Goal: Task Accomplishment & Management: Manage account settings

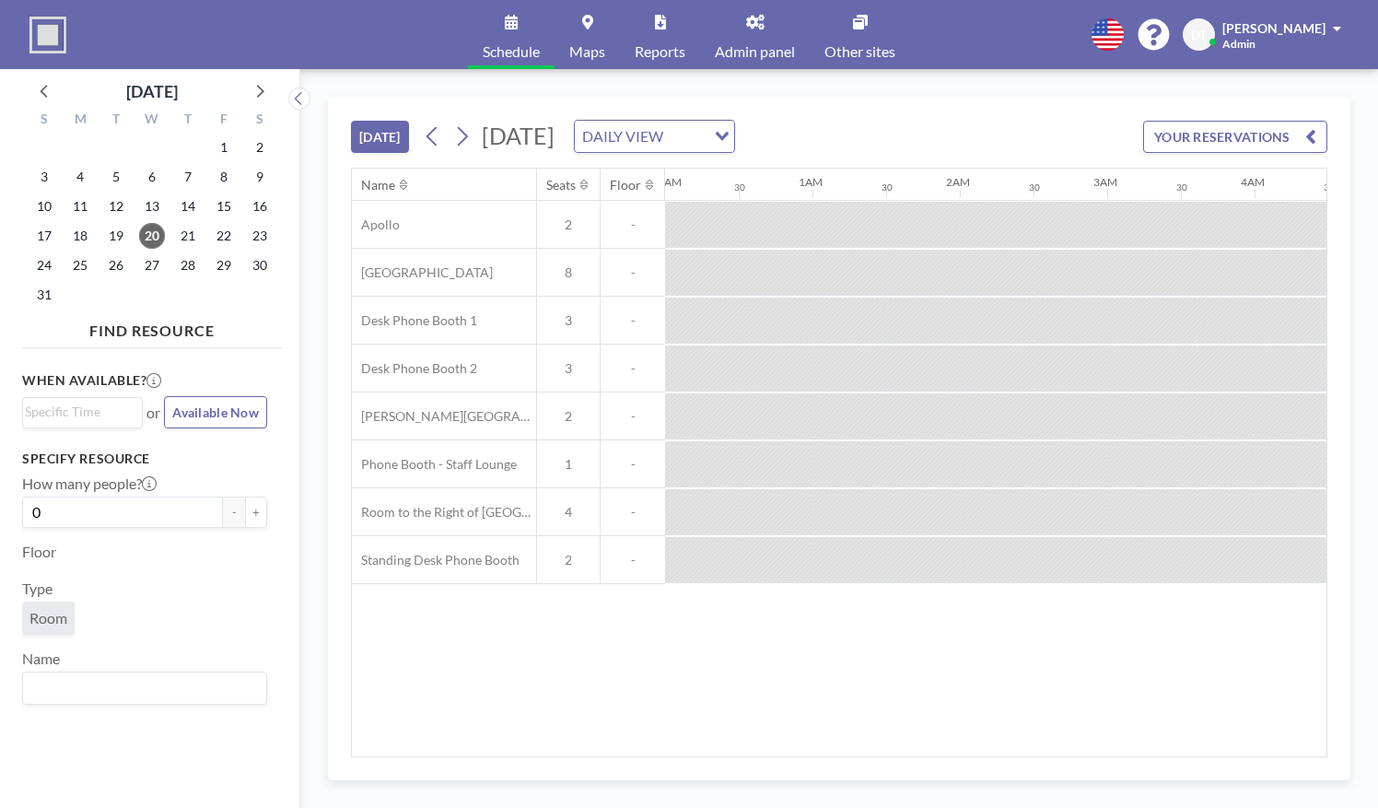
scroll to position [0, 1739]
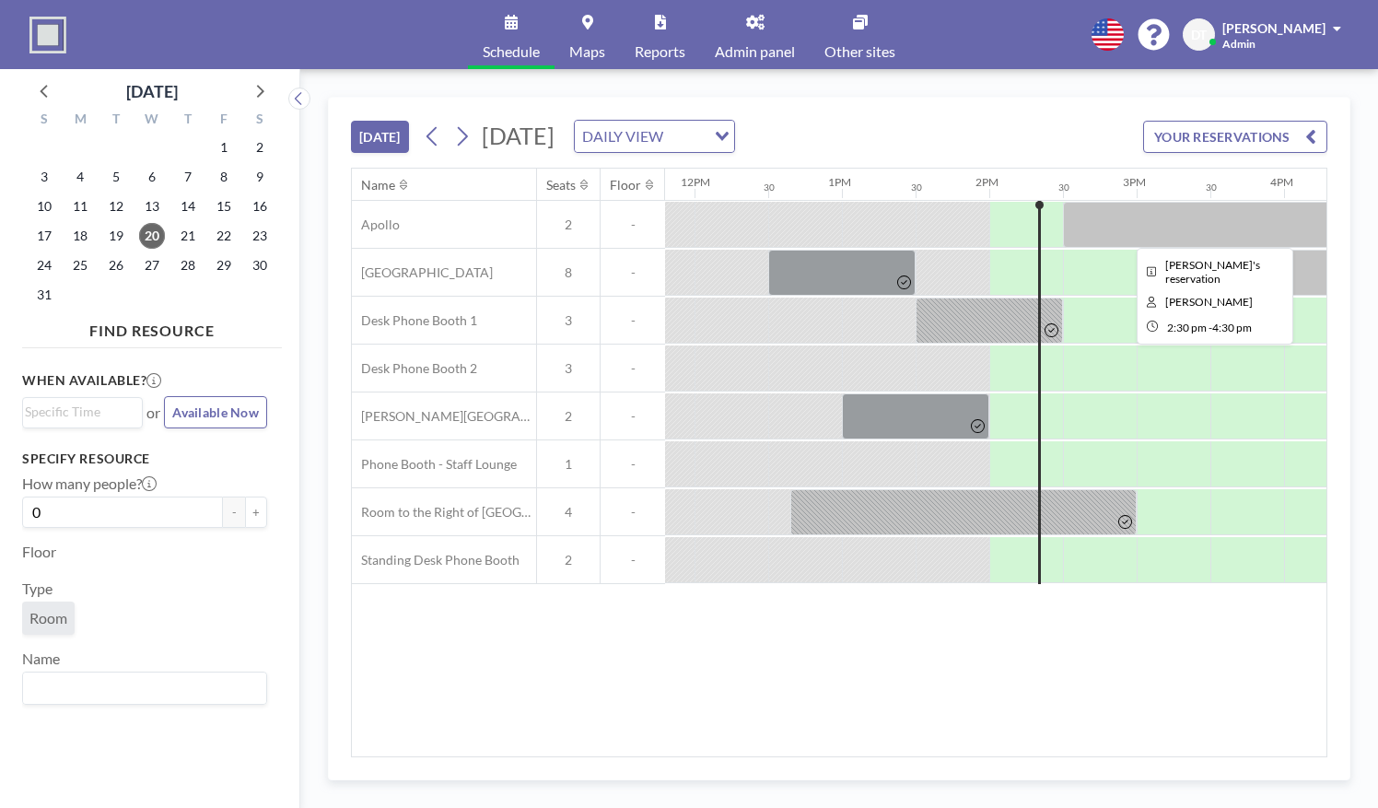
click at [1125, 225] on div at bounding box center [1210, 225] width 295 height 46
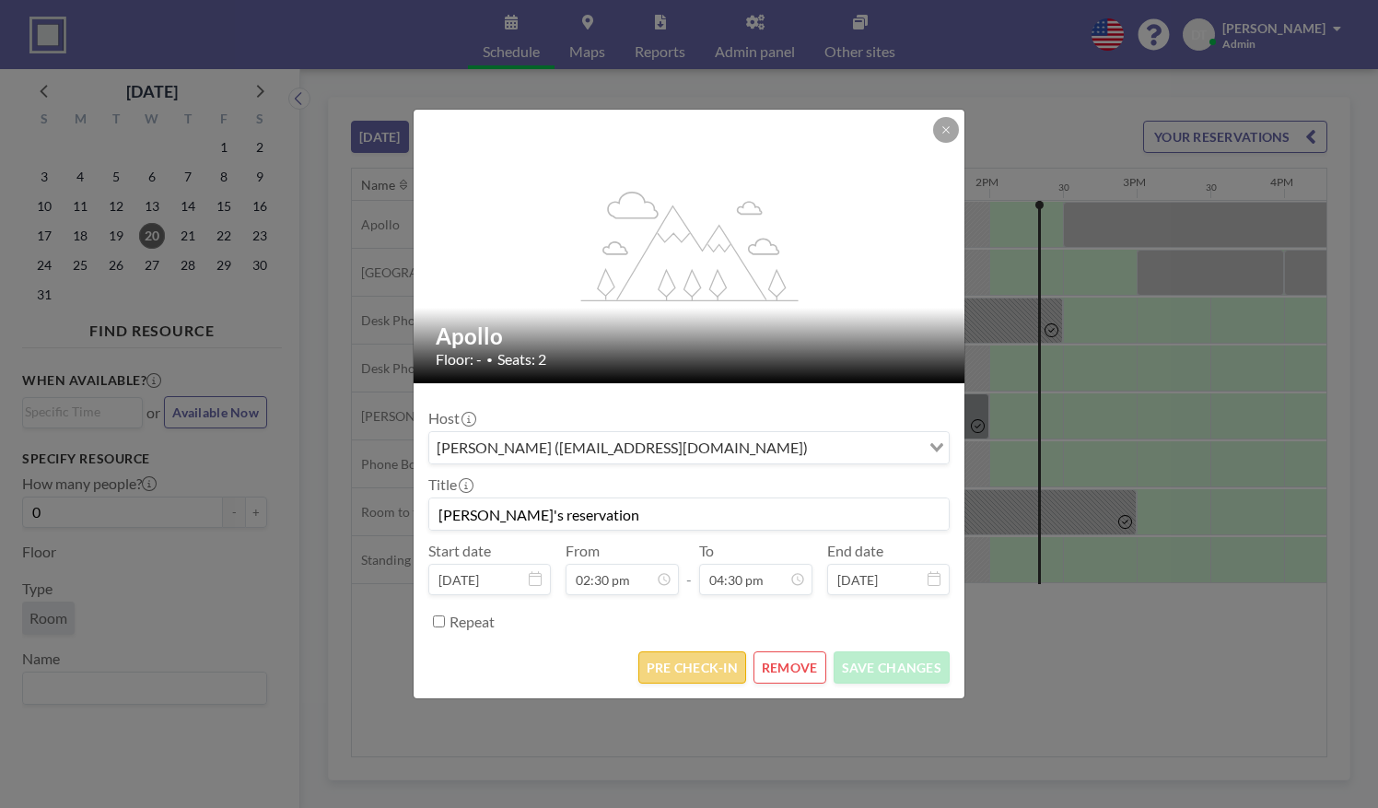
click at [705, 674] on button "PRE CHECK-IN" at bounding box center [692, 667] width 108 height 32
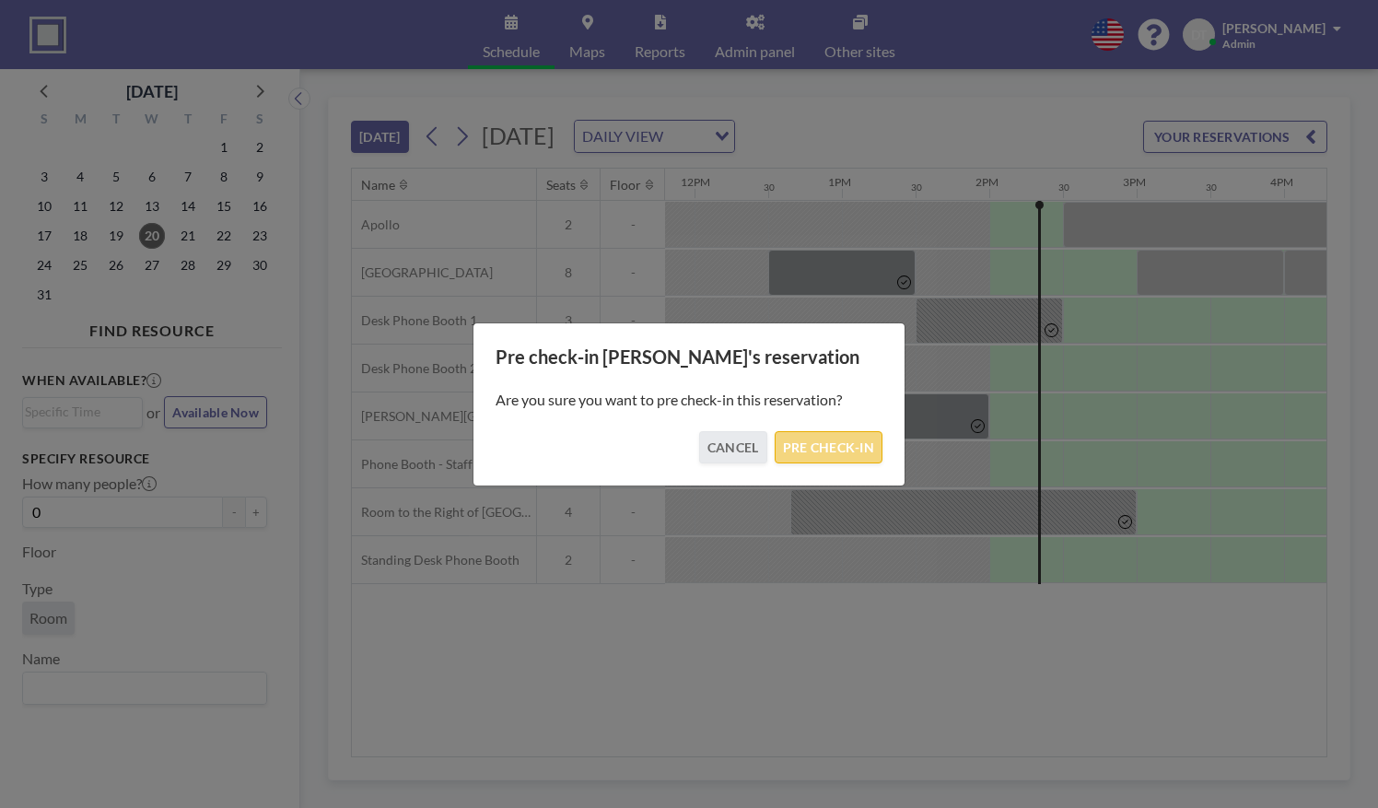
click at [816, 449] on button "PRE CHECK-IN" at bounding box center [828, 447] width 108 height 32
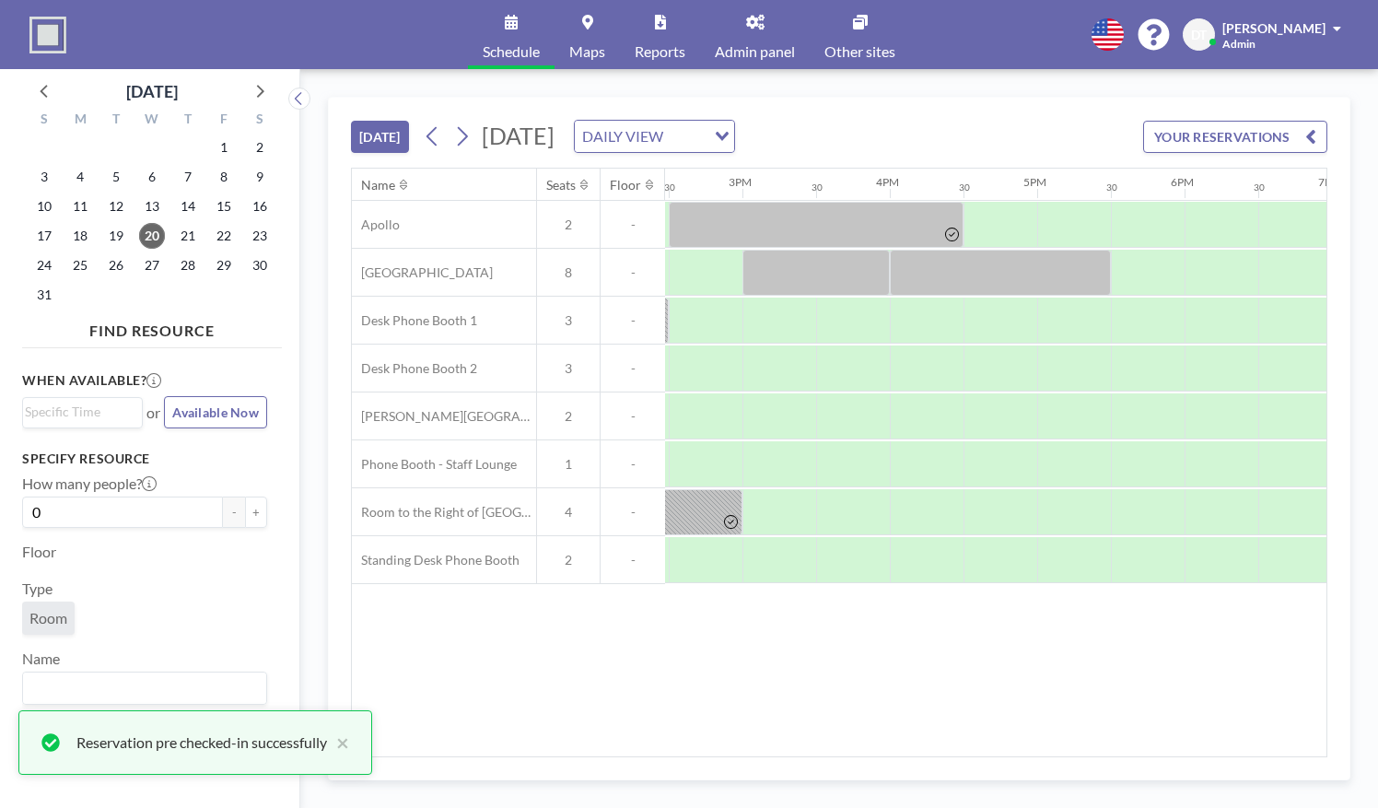
scroll to position [0, 2144]
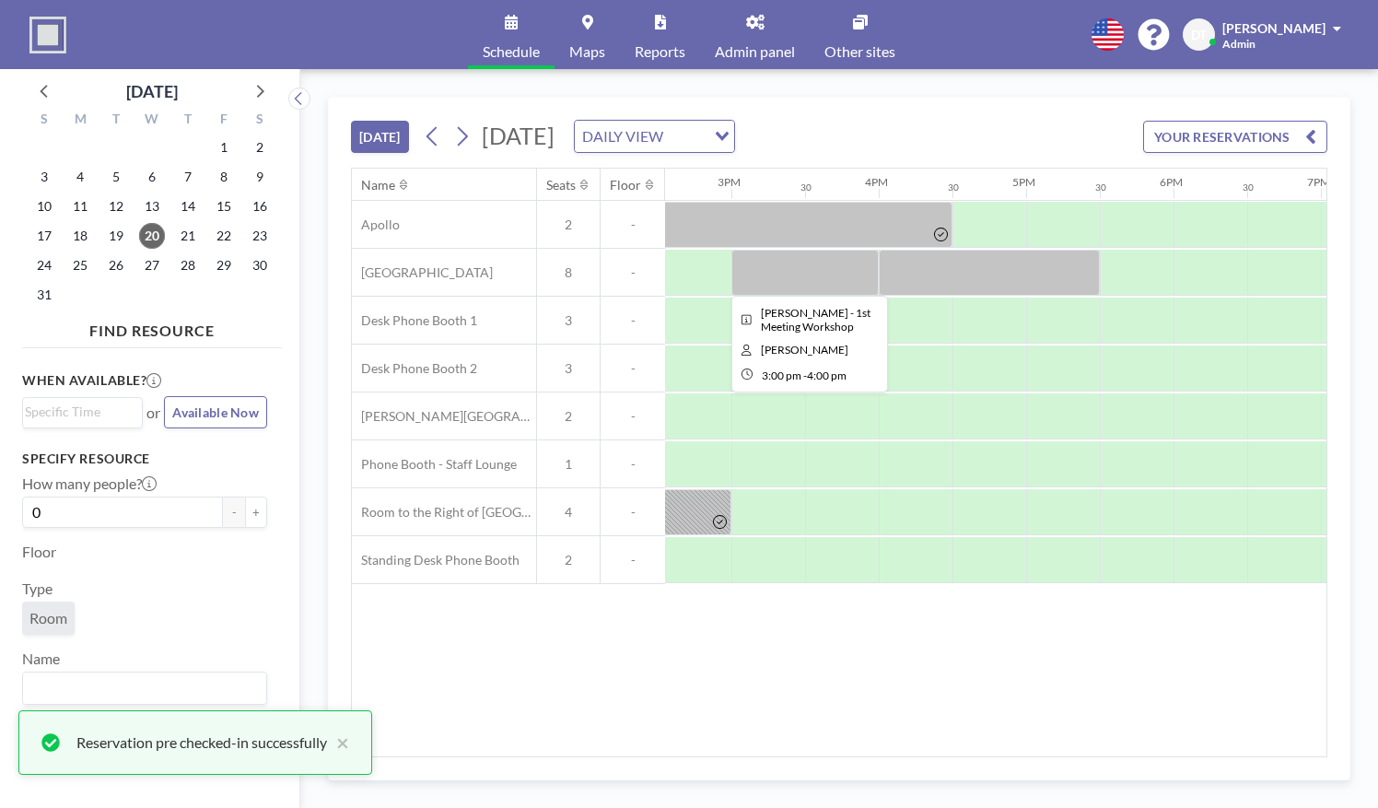
click at [759, 284] on div at bounding box center [804, 273] width 147 height 46
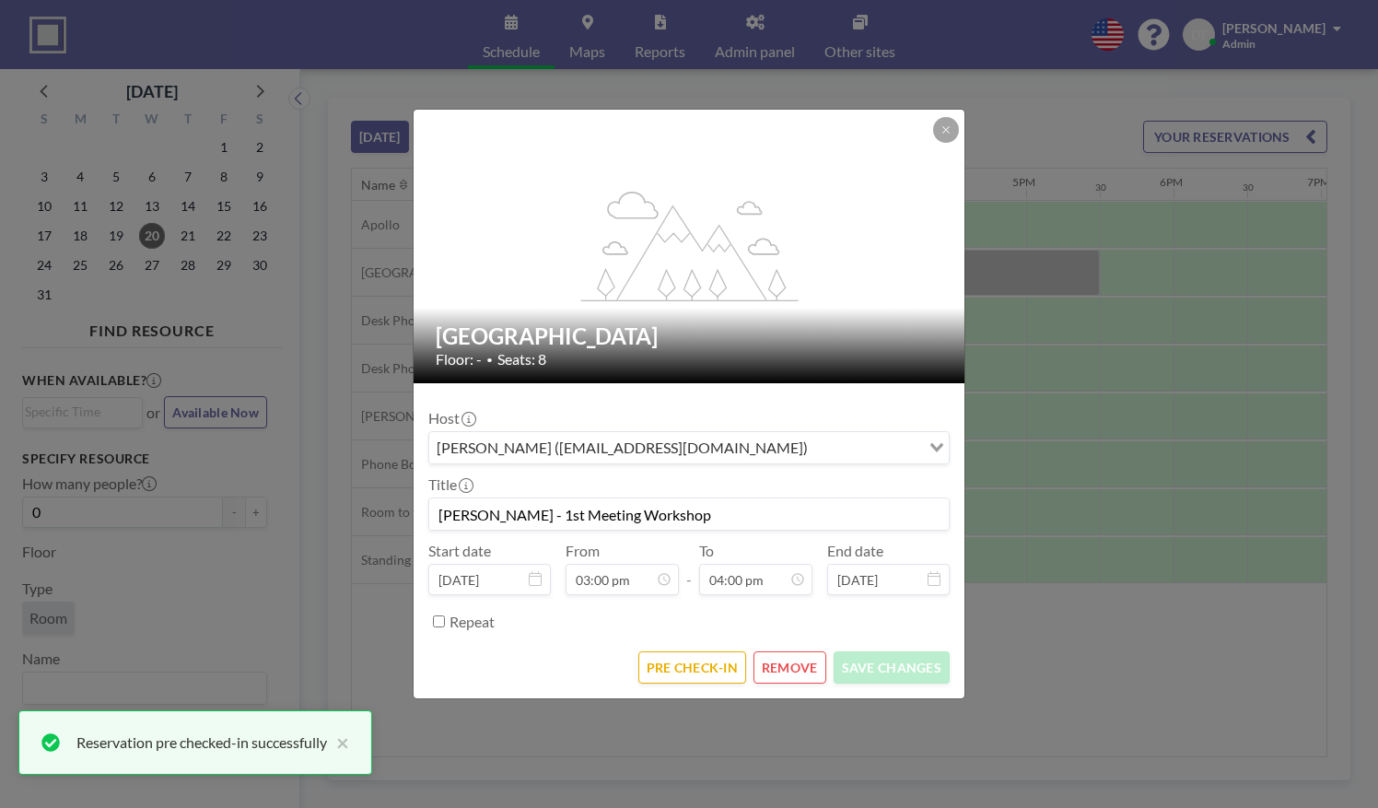
click at [675, 641] on form "Host [PERSON_NAME] ([EMAIL_ADDRESS][DOMAIN_NAME]) Loading... Title [PERSON_NAME…" at bounding box center [688, 540] width 551 height 315
click at [669, 652] on button "PRE CHECK-IN" at bounding box center [692, 667] width 108 height 32
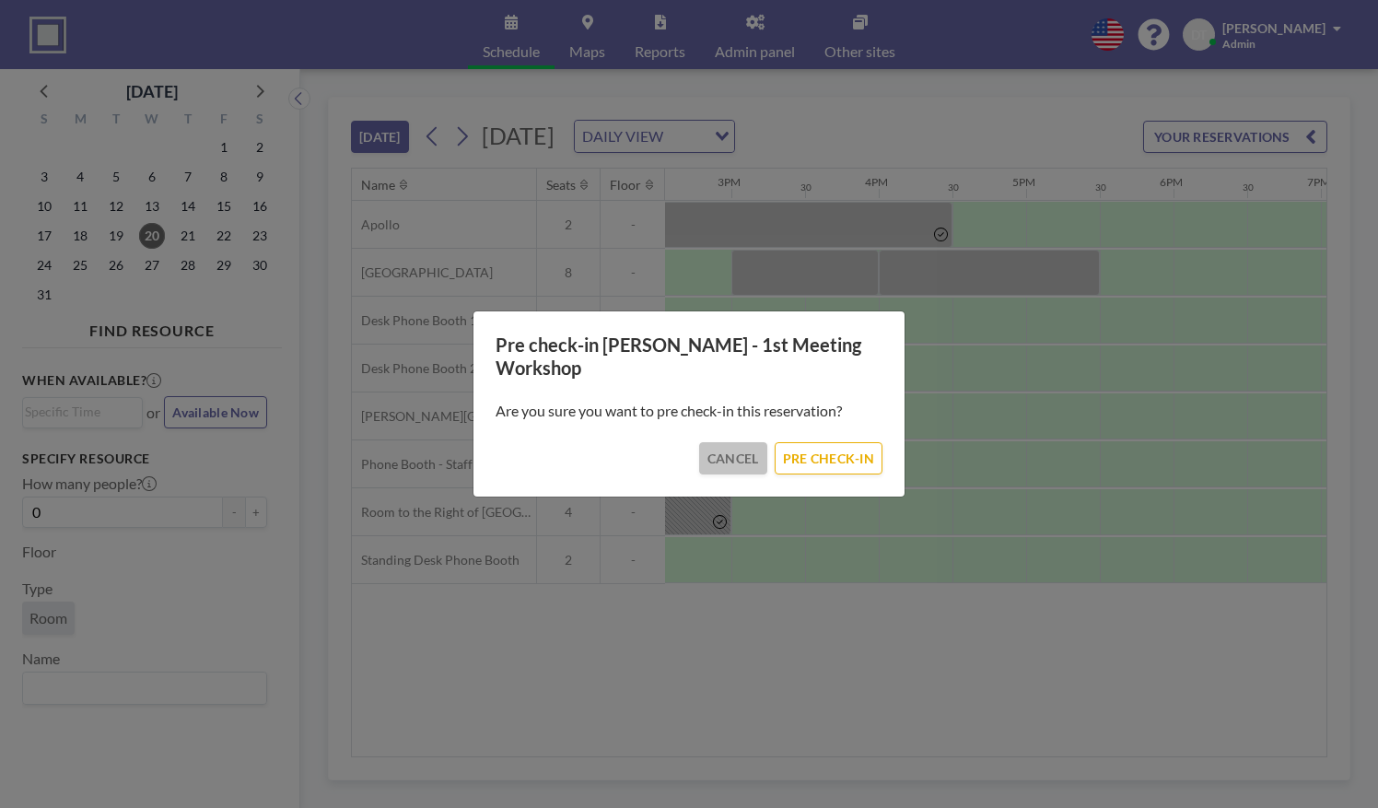
click at [710, 455] on button "CANCEL" at bounding box center [733, 458] width 68 height 32
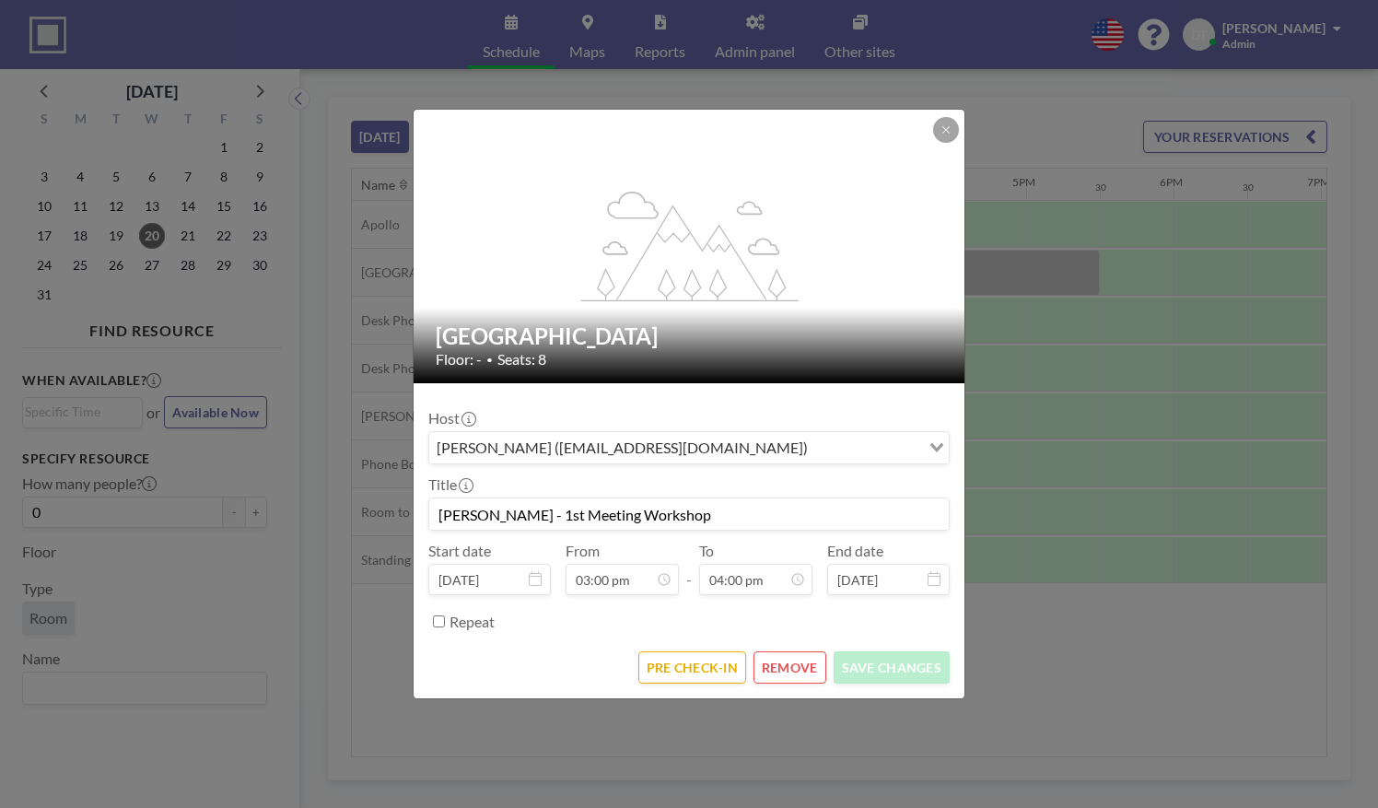
click at [1061, 752] on div "flex-grow: 1.2; [GEOGRAPHIC_DATA] Floor: - • Seats: 8 Host [PERSON_NAME] ([EMAI…" at bounding box center [689, 404] width 1378 height 808
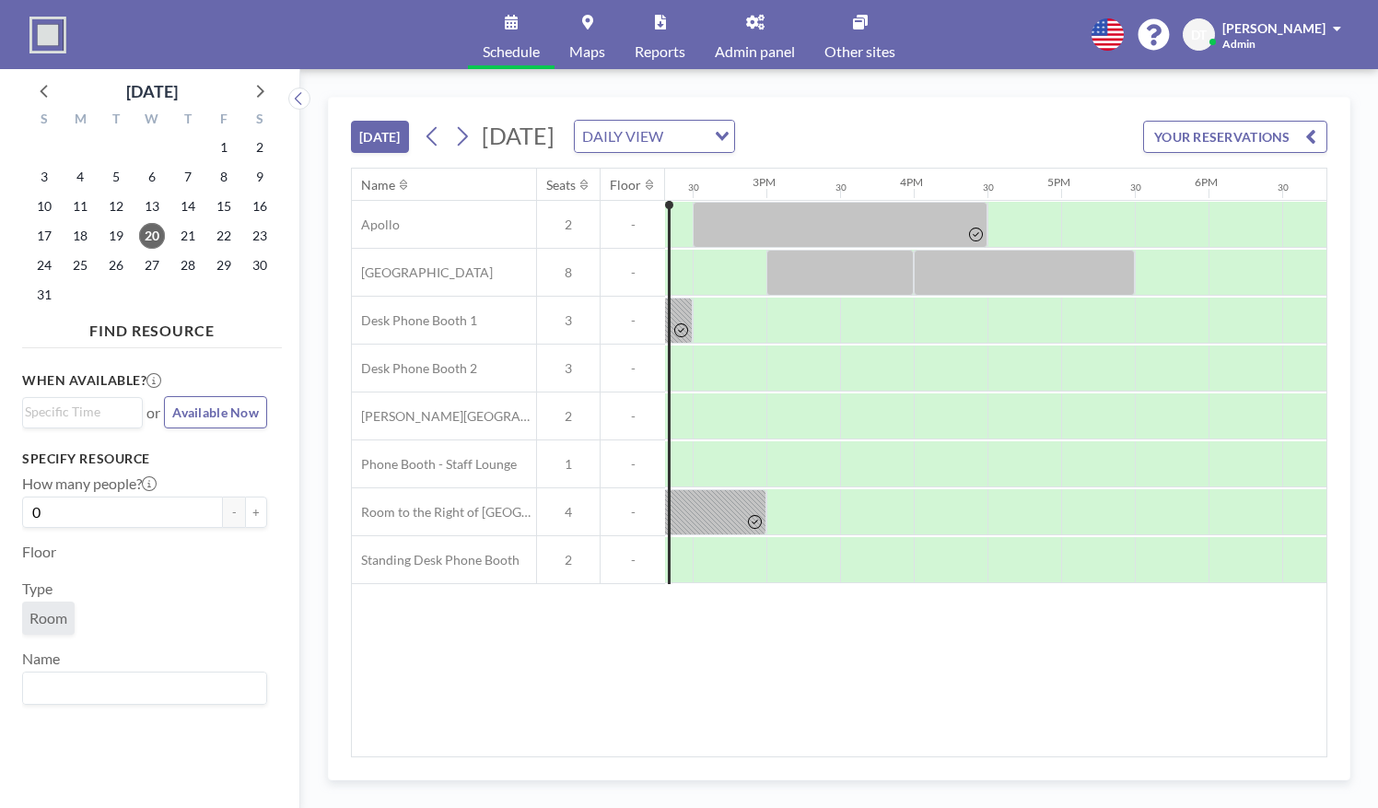
scroll to position [0, 2111]
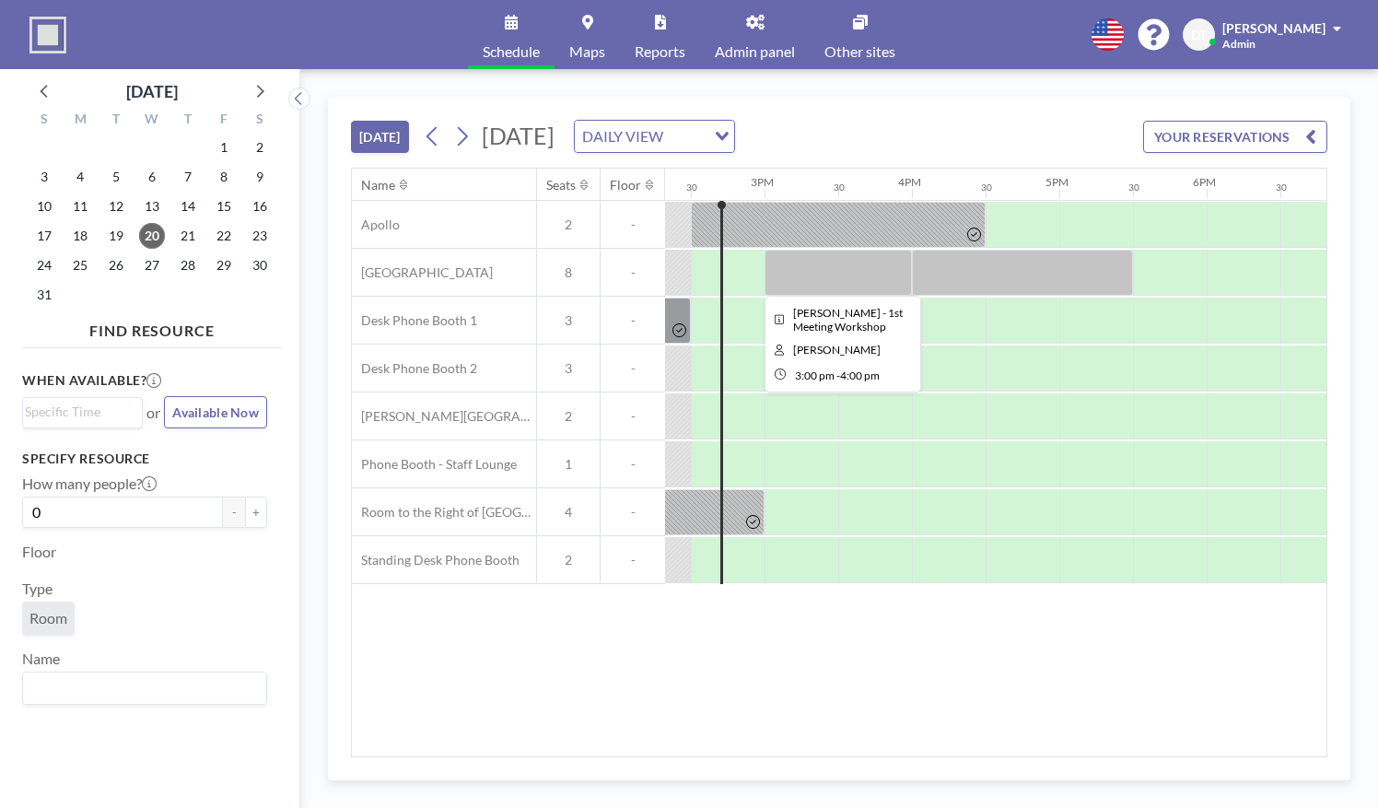
click at [834, 277] on div at bounding box center [837, 273] width 147 height 46
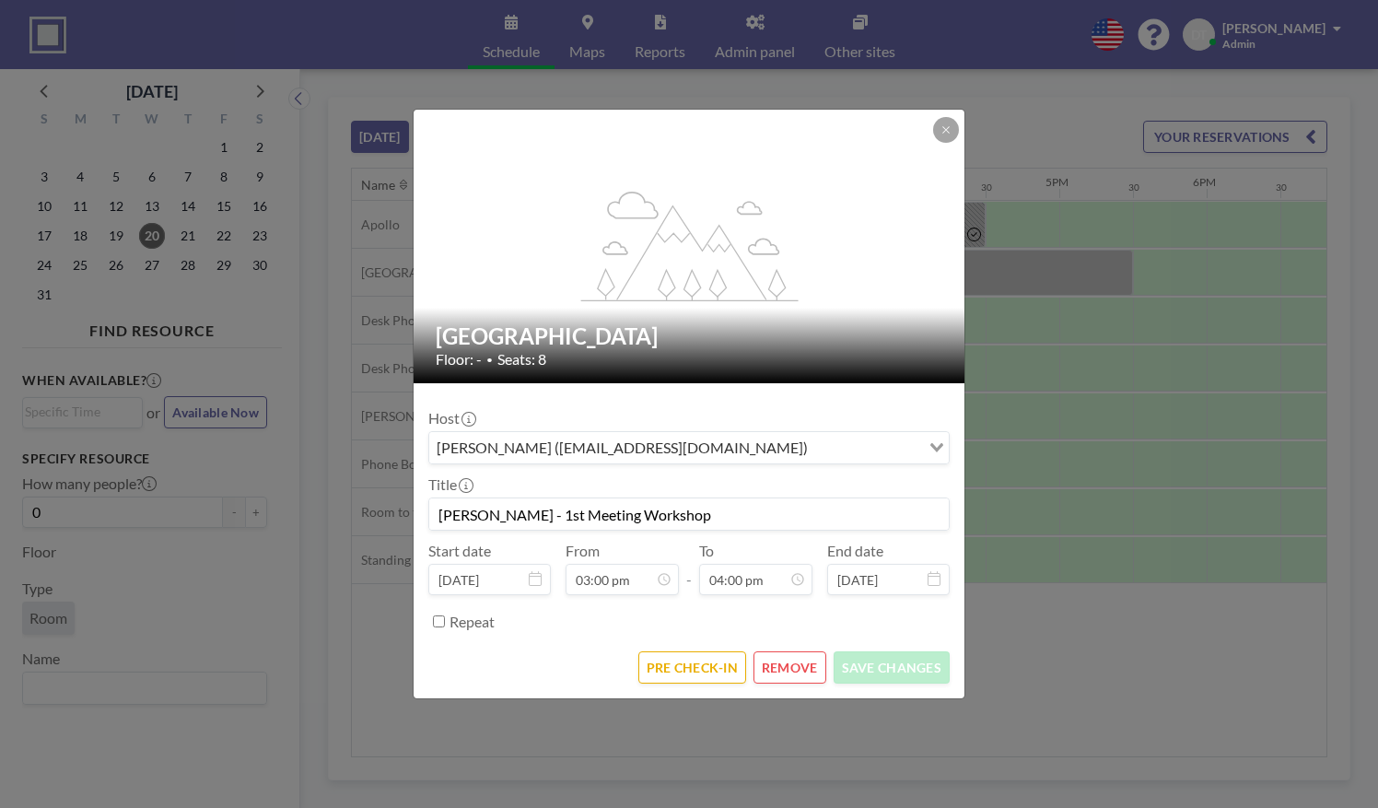
click at [695, 640] on form "Host [PERSON_NAME] ([EMAIL_ADDRESS][DOMAIN_NAME]) Loading... Title [PERSON_NAME…" at bounding box center [688, 540] width 551 height 315
click at [698, 648] on form "Host [PERSON_NAME] ([EMAIL_ADDRESS][DOMAIN_NAME]) Loading... Title [PERSON_NAME…" at bounding box center [688, 540] width 551 height 315
click at [708, 659] on button "PRE CHECK-IN" at bounding box center [692, 667] width 108 height 32
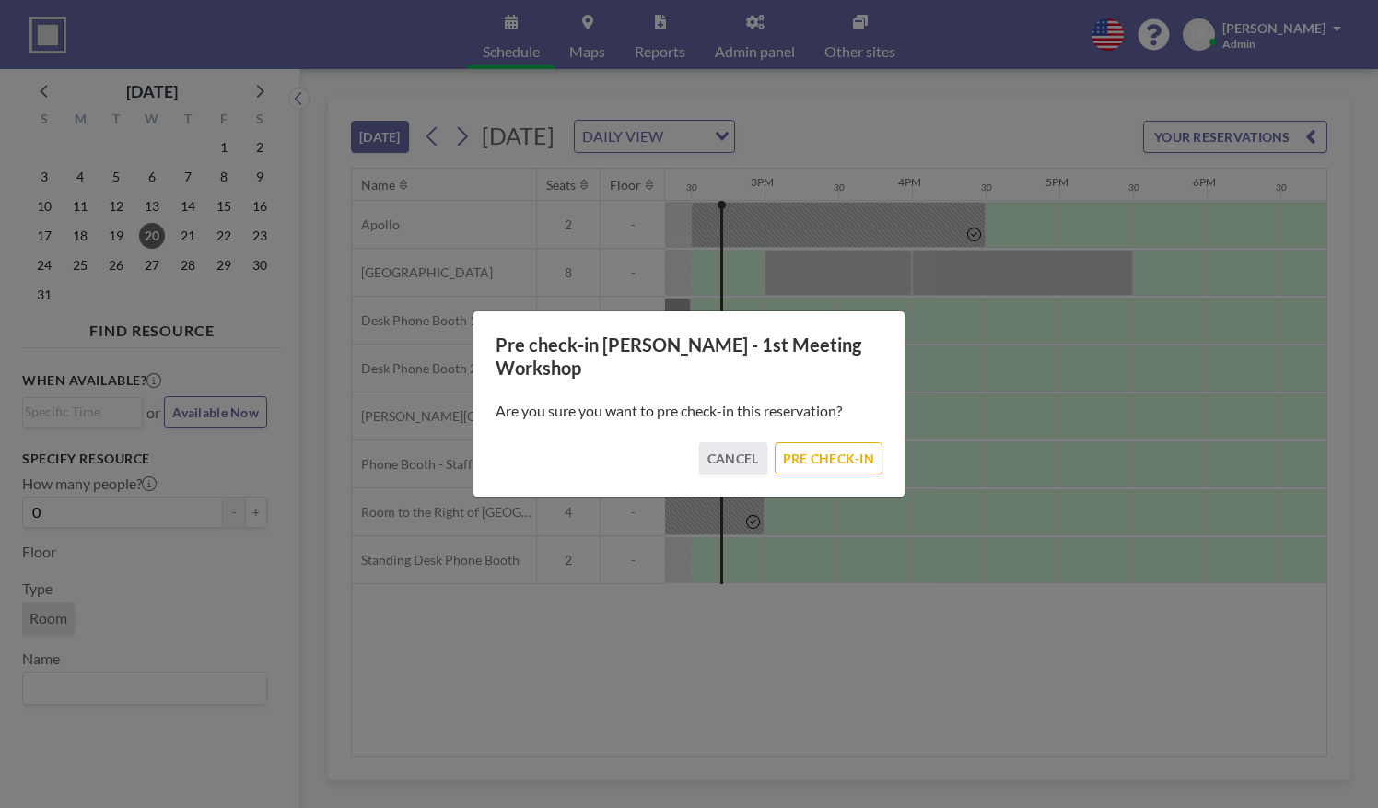
click at [856, 419] on div "Are you sure you want to pre check-in this reservation?" at bounding box center [688, 410] width 387 height 63
click at [865, 446] on button "PRE CHECK-IN" at bounding box center [828, 458] width 108 height 32
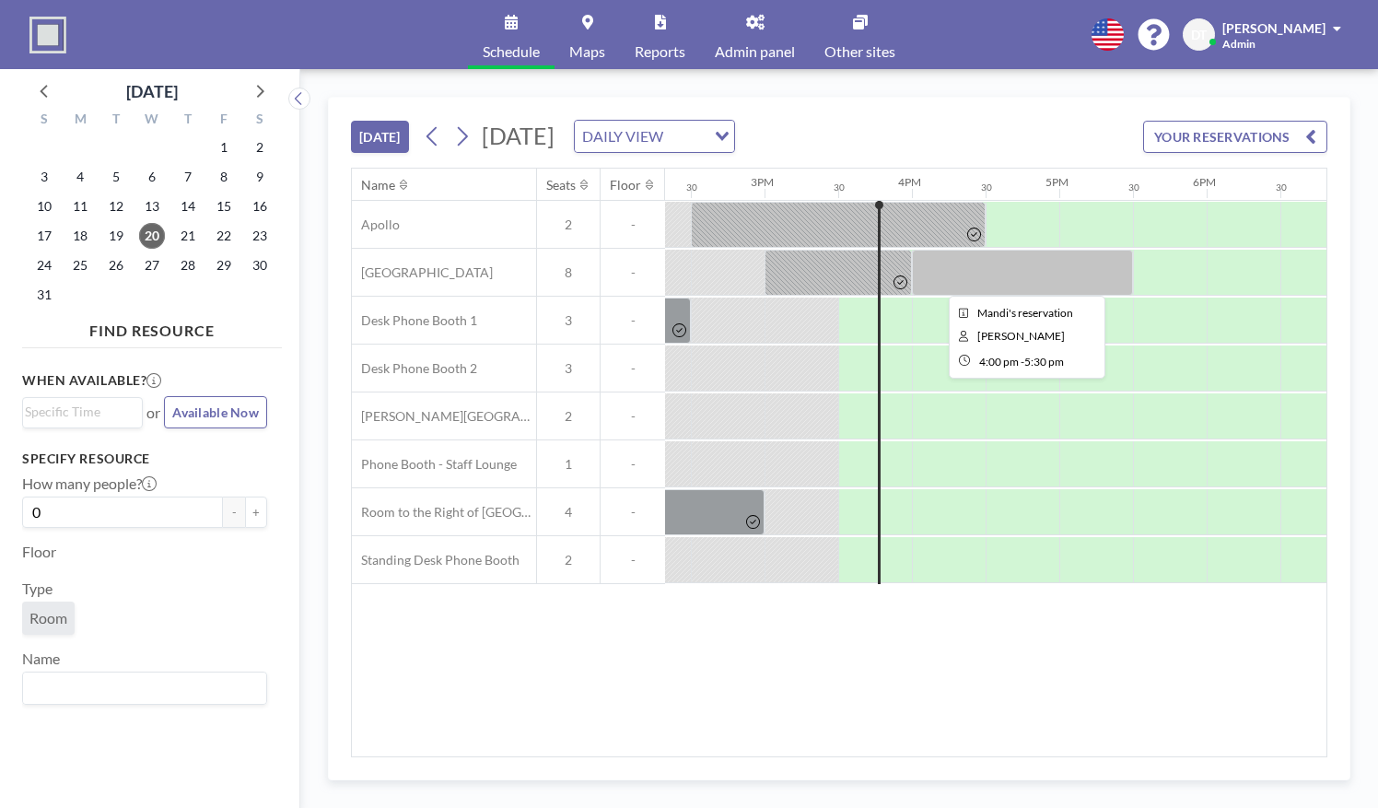
click at [1009, 290] on div at bounding box center [1022, 273] width 221 height 46
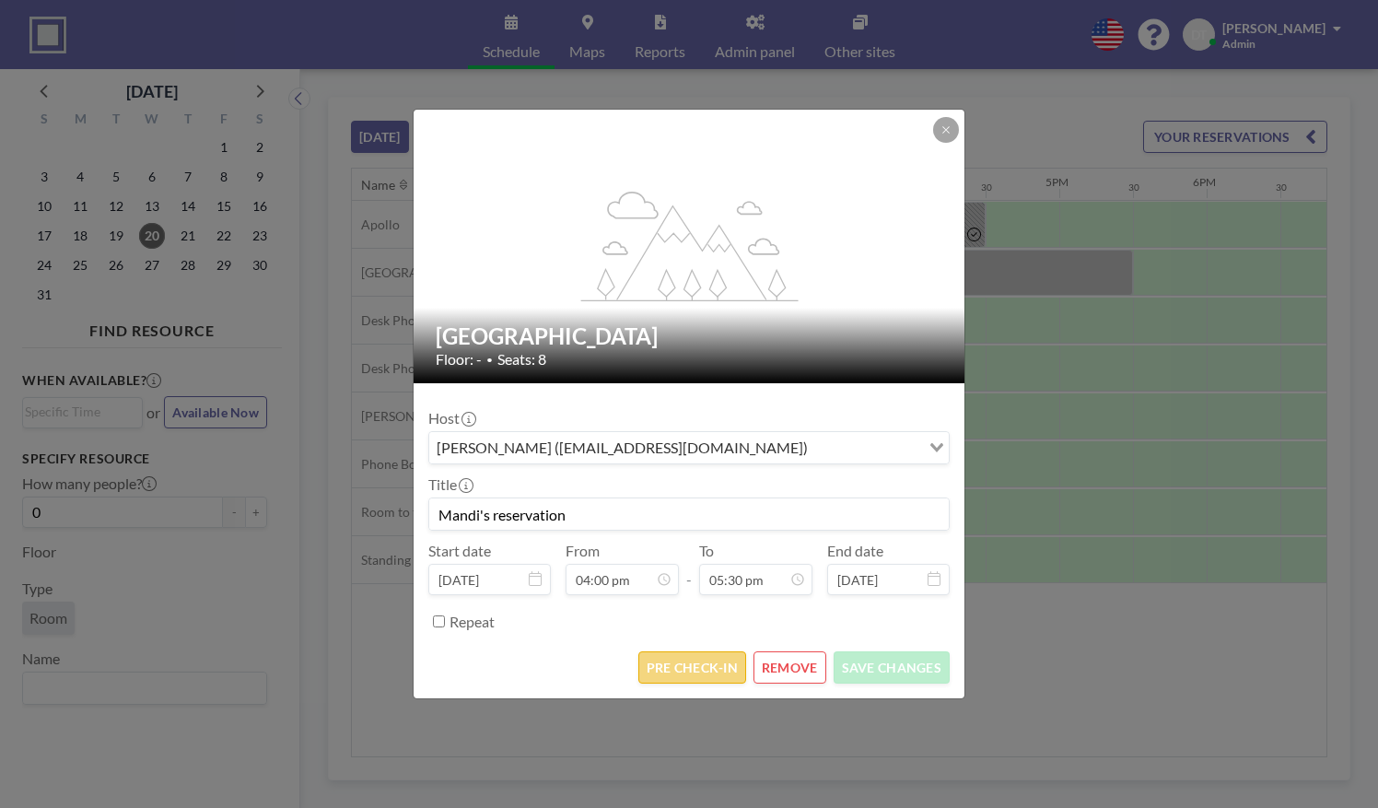
click at [708, 669] on button "PRE CHECK-IN" at bounding box center [692, 667] width 108 height 32
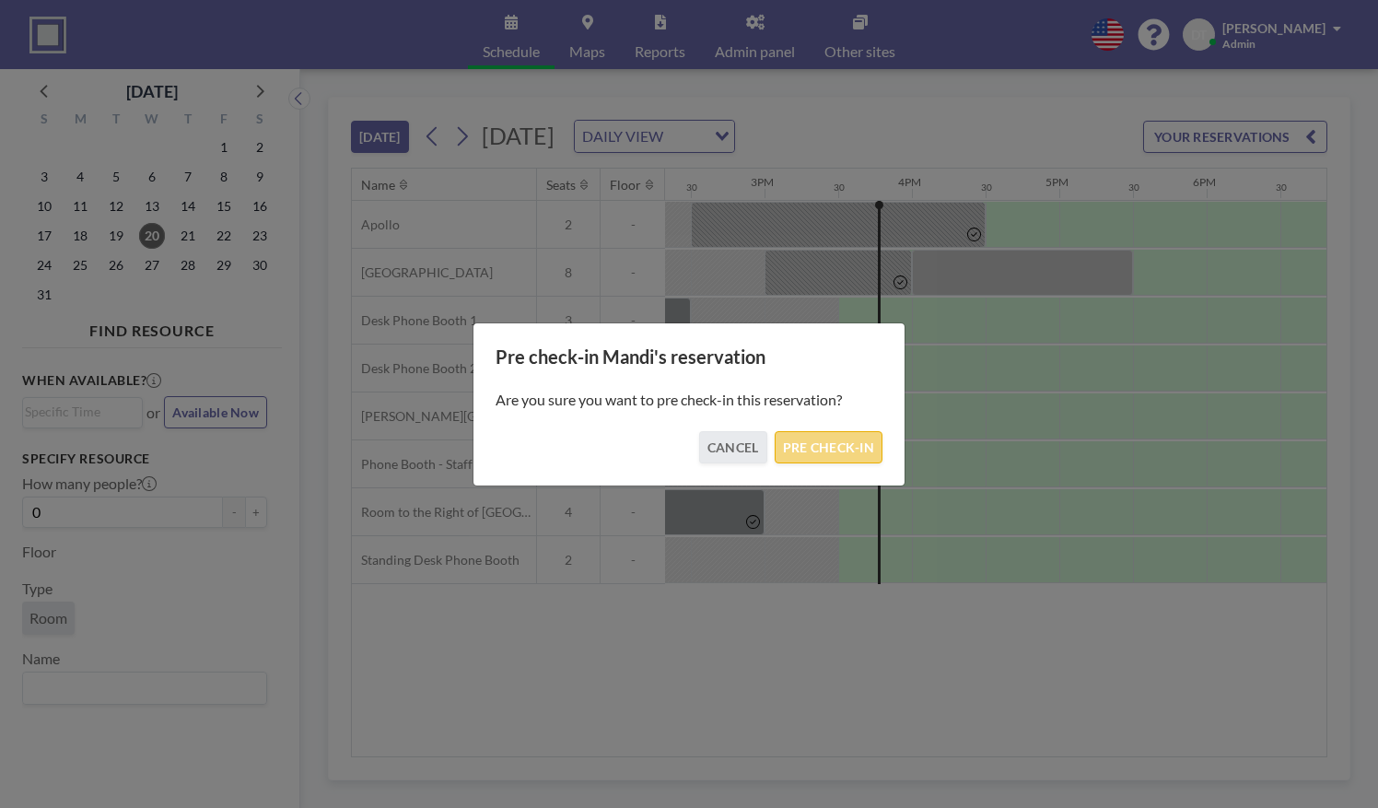
click at [799, 460] on button "PRE CHECK-IN" at bounding box center [828, 447] width 108 height 32
